Goal: Book appointment/travel/reservation

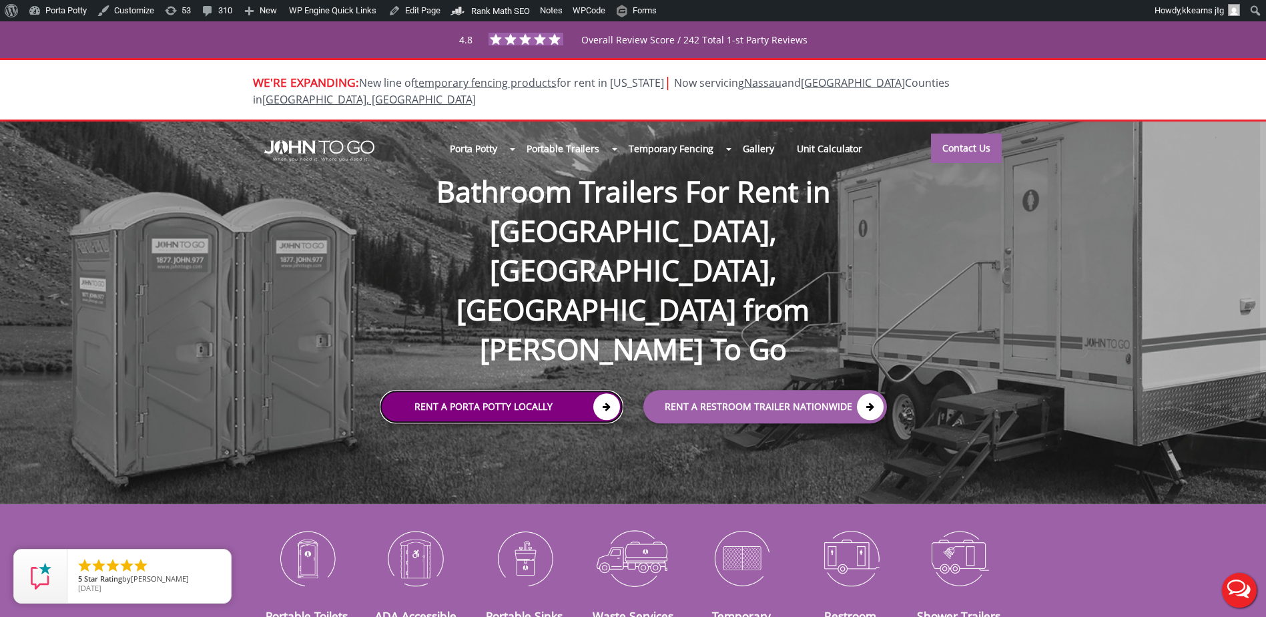
click at [445, 390] on link "Rent a Porta Potty Locally" at bounding box center [502, 406] width 244 height 33
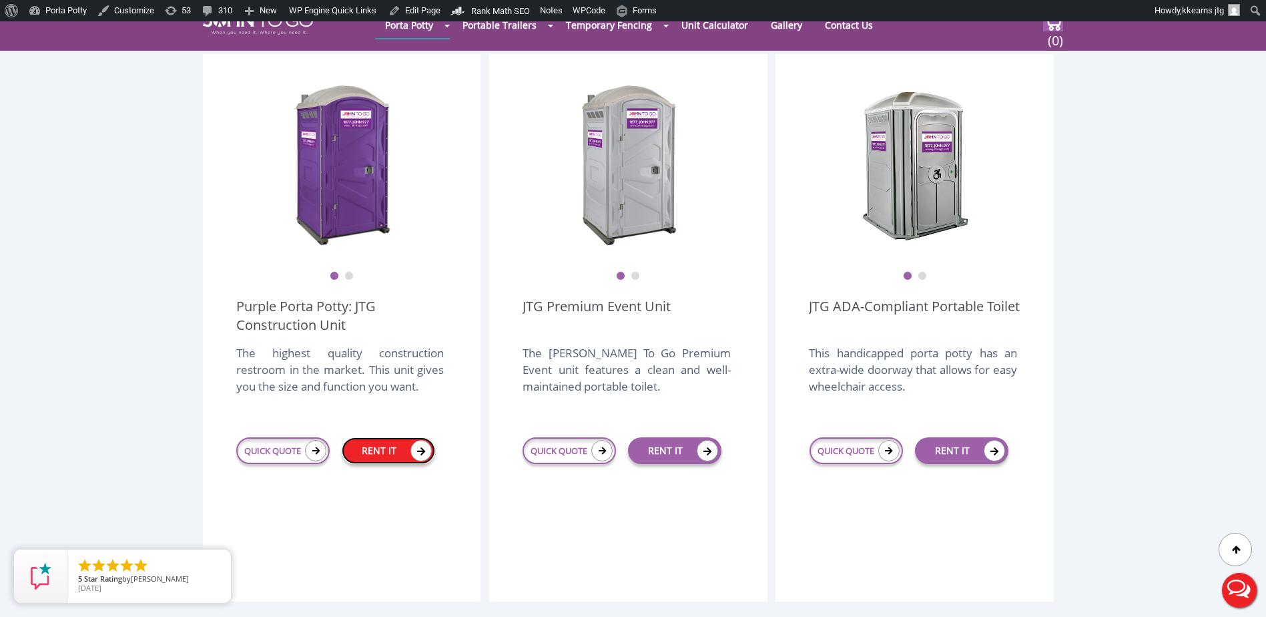
click at [370, 437] on link "RENT IT" at bounding box center [388, 450] width 93 height 27
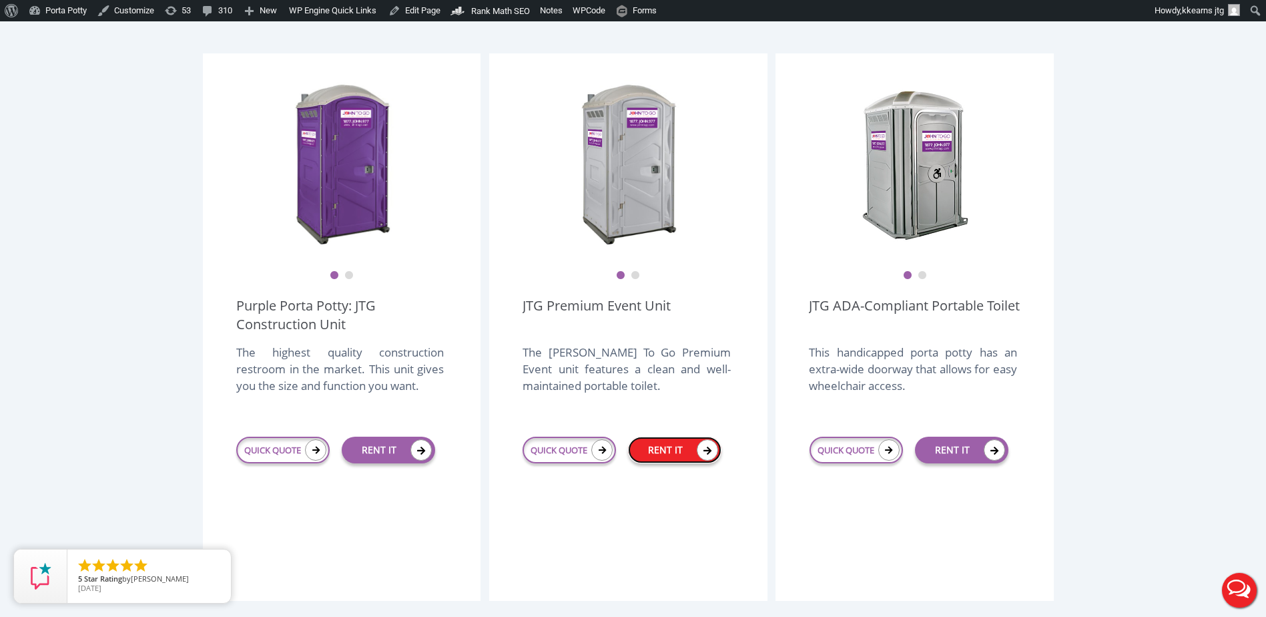
click at [650, 437] on link "RENT IT" at bounding box center [674, 450] width 93 height 27
